Goal: Task Accomplishment & Management: Manage account settings

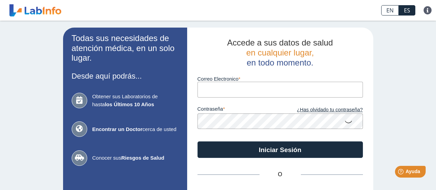
click at [204, 86] on input "Correo Electronico" at bounding box center [279, 90] width 165 height 16
type input "C"
type input "[EMAIL_ADDRESS][DOMAIN_NAME]"
click at [197, 141] on button "Iniciar Sesión" at bounding box center [279, 149] width 165 height 17
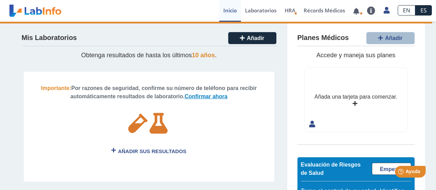
click at [197, 97] on link "Confirmar ahora" at bounding box center [206, 96] width 43 height 6
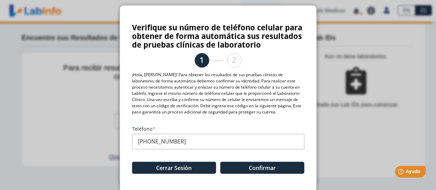
scroll to position [9, 0]
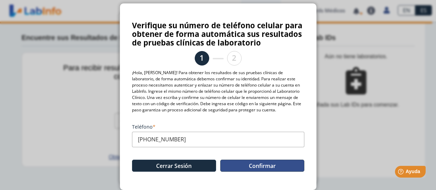
click at [262, 162] on button "Confirmar" at bounding box center [262, 165] width 84 height 12
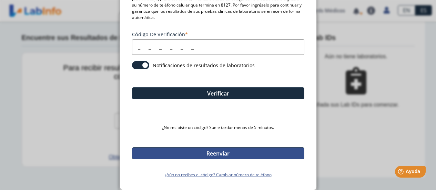
scroll to position [0, 0]
